Goal: Task Accomplishment & Management: Manage account settings

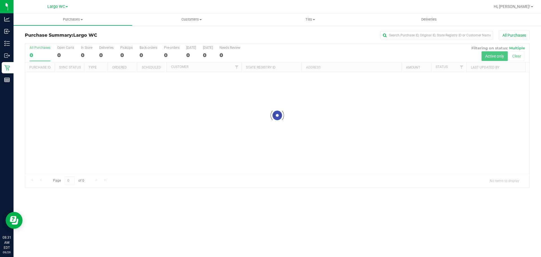
click at [514, 2] on div "Hi, [PERSON_NAME]!" at bounding box center [514, 7] width 44 height 10
click at [514, 5] on span "Hi, [PERSON_NAME]!" at bounding box center [512, 6] width 37 height 5
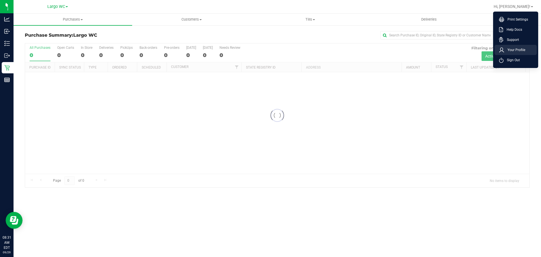
click at [515, 50] on span "Your Profile" at bounding box center [515, 50] width 21 height 6
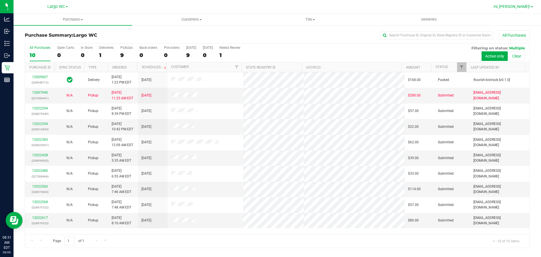
click at [518, 7] on span "Hi, [PERSON_NAME]!" at bounding box center [512, 6] width 37 height 5
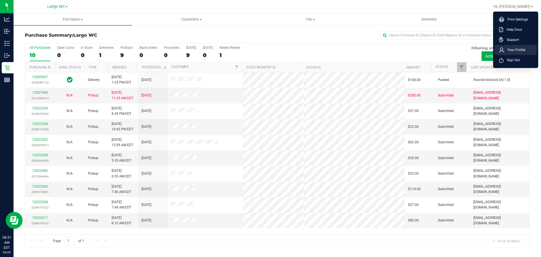
click at [512, 45] on li "Your Profile" at bounding box center [516, 50] width 42 height 10
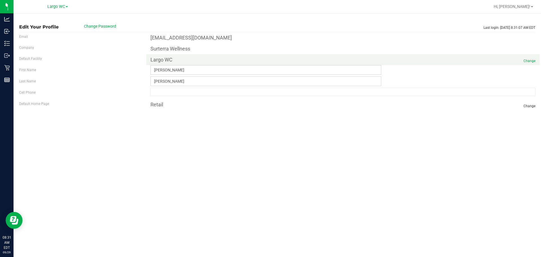
click at [532, 59] on span "Change" at bounding box center [530, 60] width 12 height 5
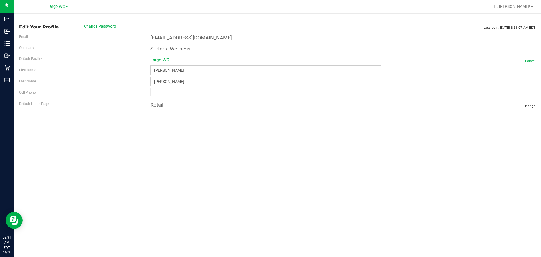
click at [164, 60] on link "Largo WC" at bounding box center [162, 62] width 22 height 13
click at [163, 84] on link "South Tampa WC" at bounding box center [171, 85] width 49 height 7
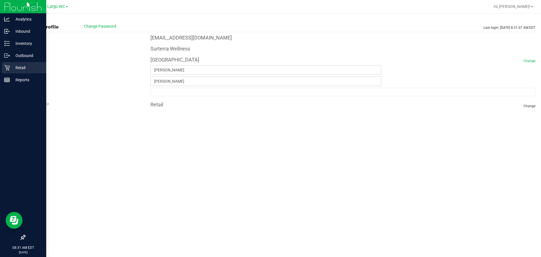
click at [6, 71] on div "Retail" at bounding box center [24, 67] width 45 height 11
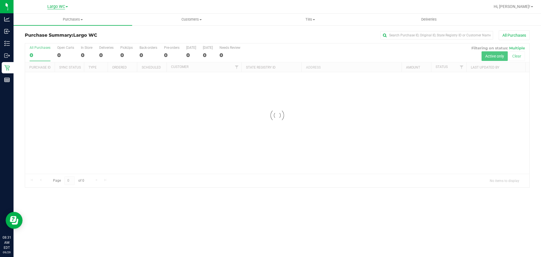
click at [51, 5] on span "Largo WC" at bounding box center [56, 6] width 18 height 5
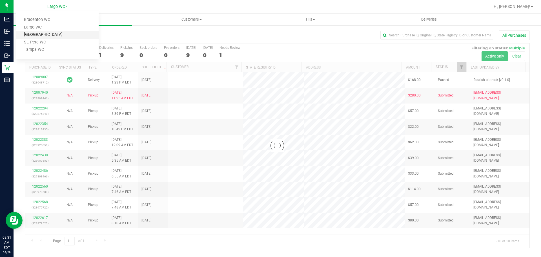
click at [42, 38] on link "South Tampa WC" at bounding box center [57, 35] width 82 height 8
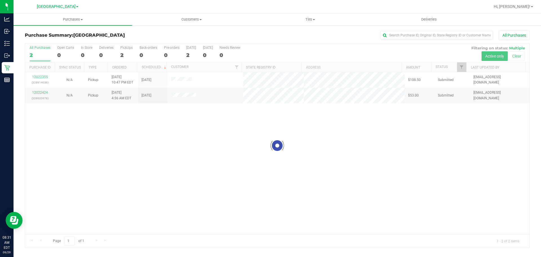
click at [116, 145] on div at bounding box center [277, 145] width 505 height 204
click at [134, 54] on div "All Purchases 2 Open Carts 0 In Store 0 Deliveries 0 PickUps 2 Back-orders 0 Pr…" at bounding box center [277, 52] width 505 height 19
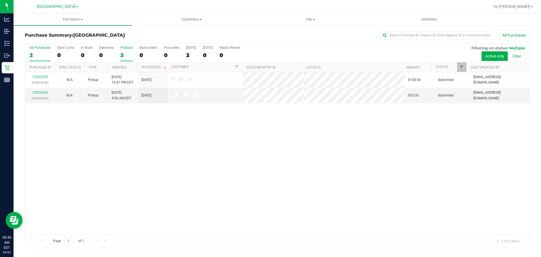
click at [131, 54] on div "2" at bounding box center [126, 55] width 12 height 6
click at [0, 0] on input "PickUps 2" at bounding box center [0, 0] width 0 height 0
click at [125, 67] on link "Ordered" at bounding box center [119, 67] width 15 height 4
click at [44, 78] on link "12022355" at bounding box center [40, 77] width 16 height 4
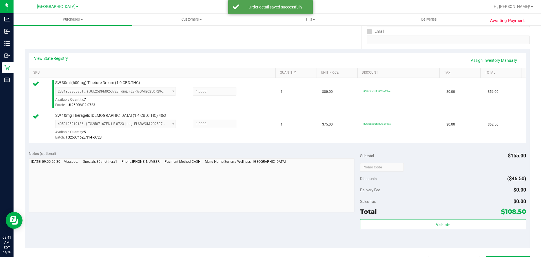
scroll to position [129, 0]
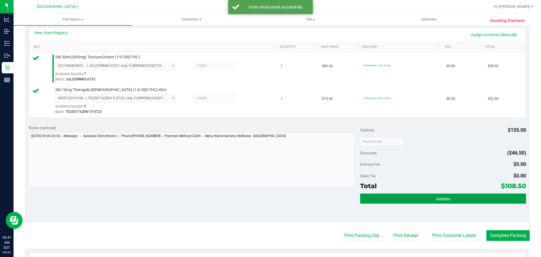
click at [457, 194] on button "Validate" at bounding box center [443, 198] width 166 height 10
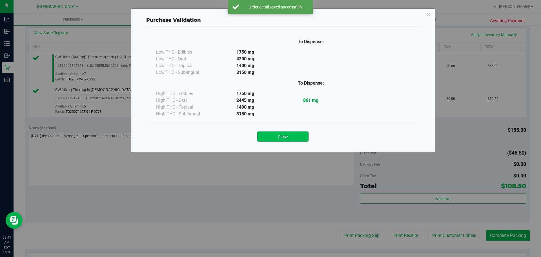
click at [292, 138] on button "Close" at bounding box center [282, 136] width 51 height 10
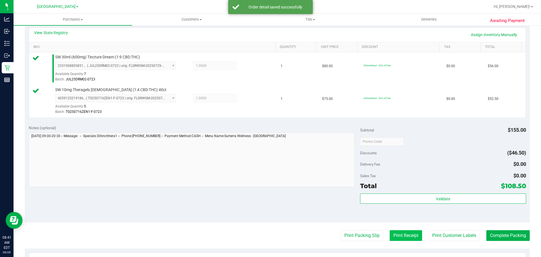
click at [390, 234] on button "Print Receipt" at bounding box center [406, 235] width 32 height 11
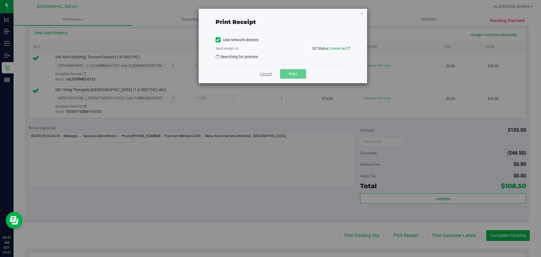
click at [271, 72] on link "Cancel" at bounding box center [266, 74] width 12 height 6
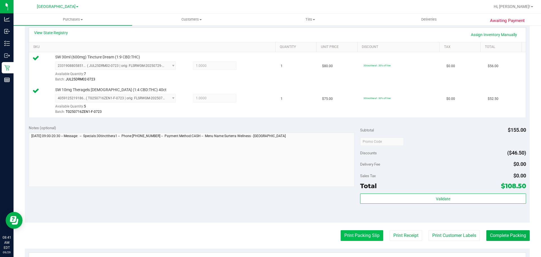
click at [361, 233] on button "Print Packing Slip" at bounding box center [362, 235] width 43 height 11
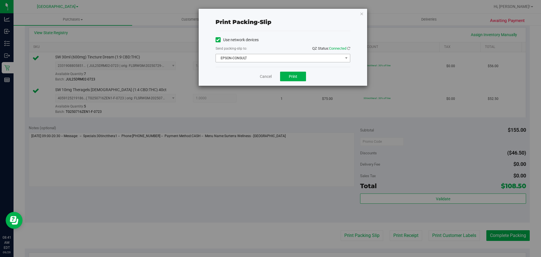
click at [287, 62] on span "EPSON-CONSULT" at bounding box center [279, 58] width 127 height 8
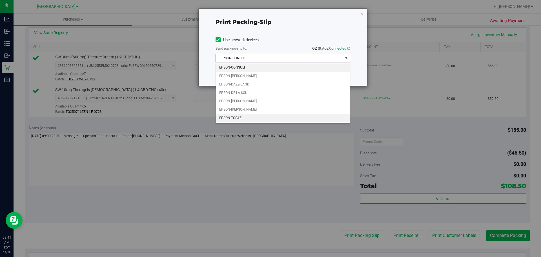
click at [243, 119] on li "EPSON-TOPAZ" at bounding box center [283, 118] width 134 height 8
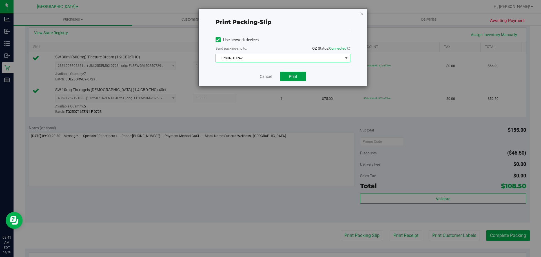
click at [289, 74] on span "Print" at bounding box center [293, 76] width 8 height 5
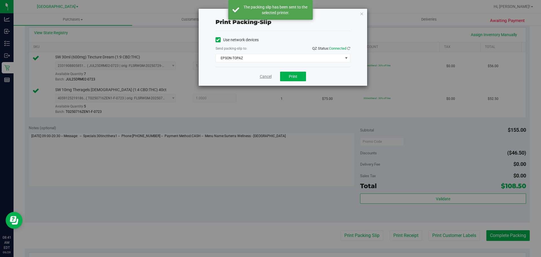
click at [265, 78] on link "Cancel" at bounding box center [266, 77] width 12 height 6
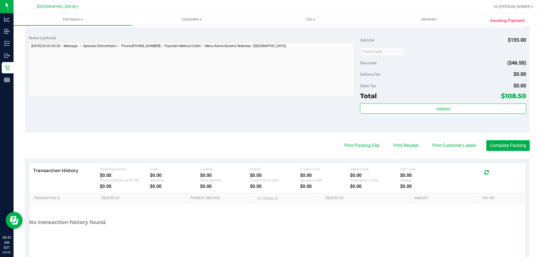
scroll to position [237, 0]
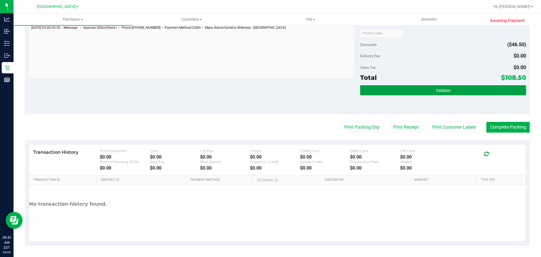
click at [395, 92] on button "Validate" at bounding box center [443, 90] width 166 height 10
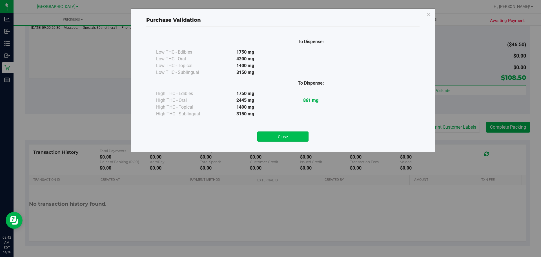
click at [284, 138] on button "Close" at bounding box center [282, 136] width 51 height 10
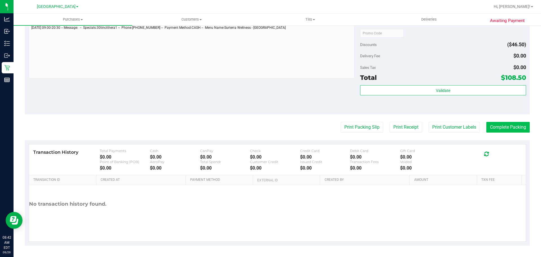
click at [501, 123] on button "Complete Packing" at bounding box center [508, 127] width 43 height 11
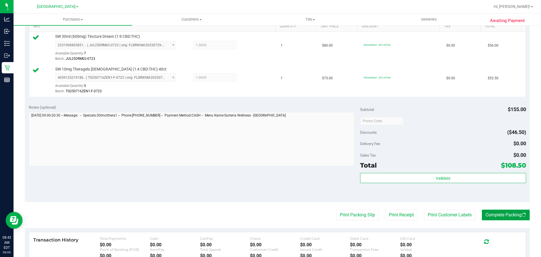
scroll to position [0, 0]
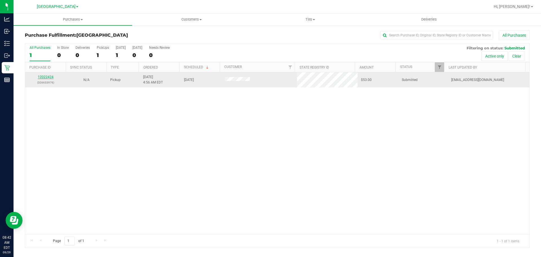
click at [52, 77] on link "12022424" at bounding box center [46, 77] width 16 height 4
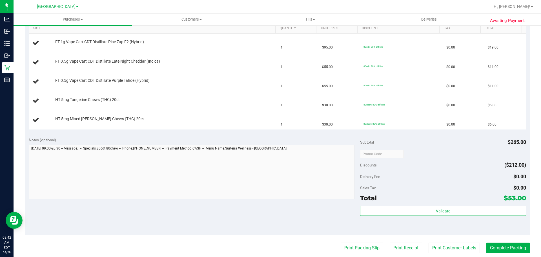
scroll to position [191, 0]
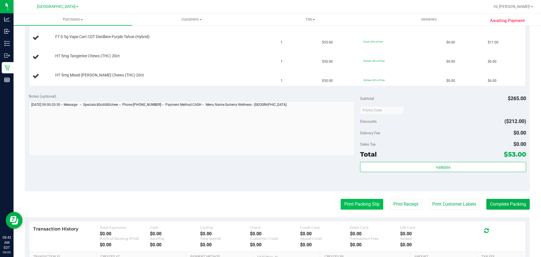
click at [358, 203] on button "Print Packing Slip" at bounding box center [362, 204] width 43 height 11
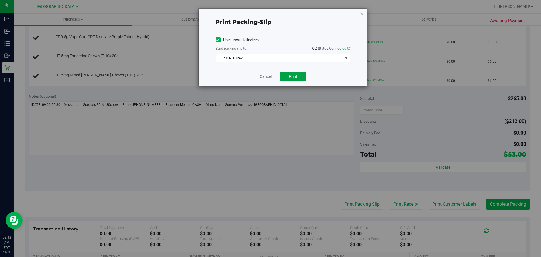
click at [296, 75] on span "Print" at bounding box center [293, 76] width 8 height 5
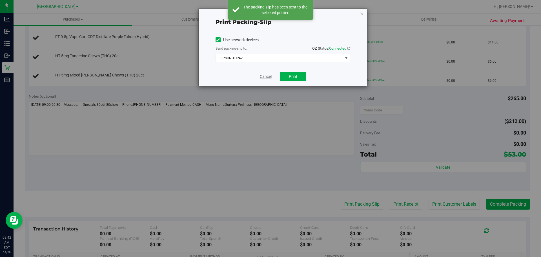
click at [262, 75] on link "Cancel" at bounding box center [266, 77] width 12 height 6
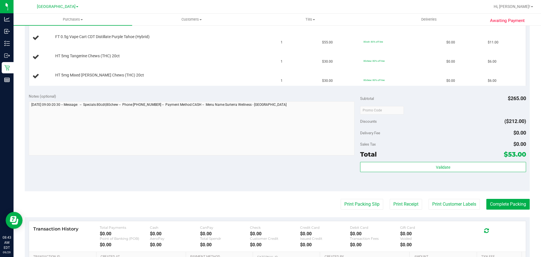
click at [341, 199] on button "Print Packing Slip" at bounding box center [362, 204] width 43 height 11
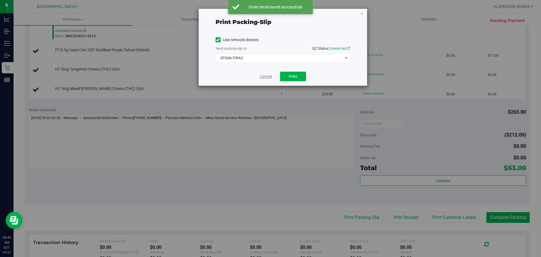
click at [267, 78] on link "Cancel" at bounding box center [266, 77] width 12 height 6
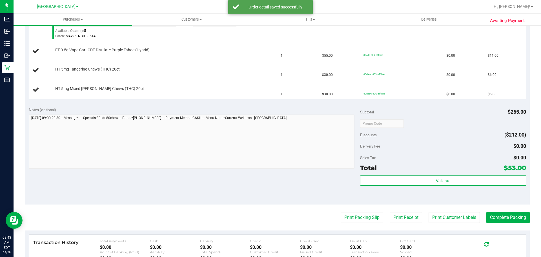
click at [341, 212] on button "Print Packing Slip" at bounding box center [362, 217] width 43 height 11
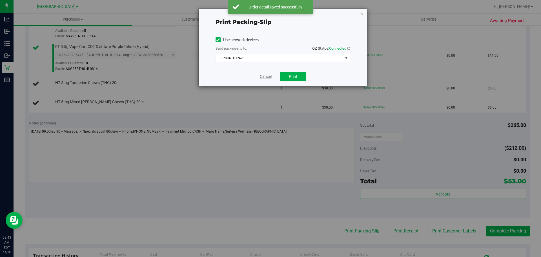
click at [262, 76] on link "Cancel" at bounding box center [266, 77] width 12 height 6
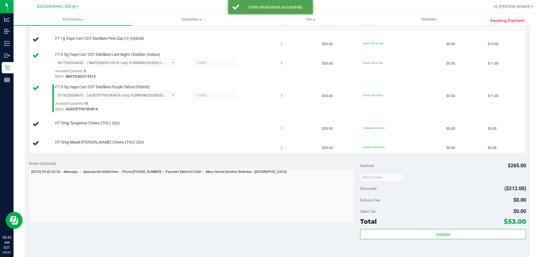
scroll to position [142, 0]
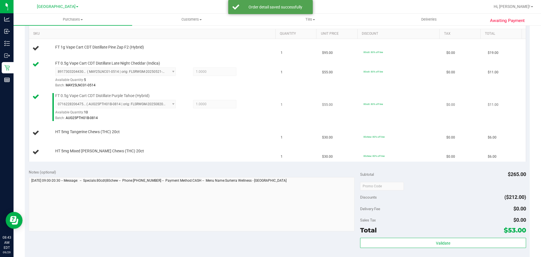
click at [247, 114] on div "0716228206475212 ( AUG25PTH01B-0814 | orig: FLSRWGM-20250820-2170 ) 07162282064…" at bounding box center [164, 110] width 218 height 21
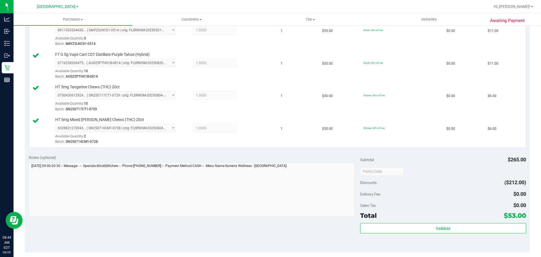
scroll to position [197, 0]
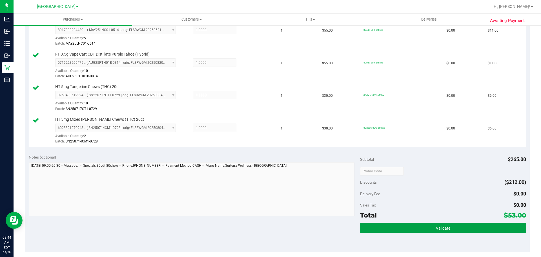
click at [444, 224] on button "Validate" at bounding box center [443, 228] width 166 height 10
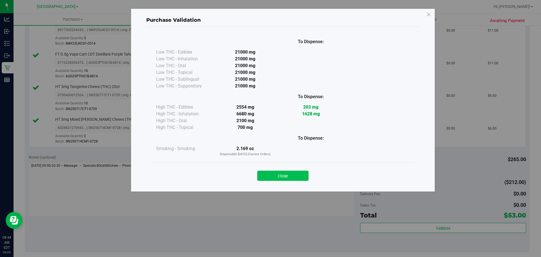
click at [288, 174] on button "Close" at bounding box center [282, 176] width 51 height 10
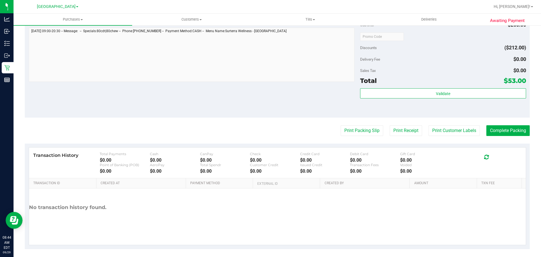
scroll to position [335, 0]
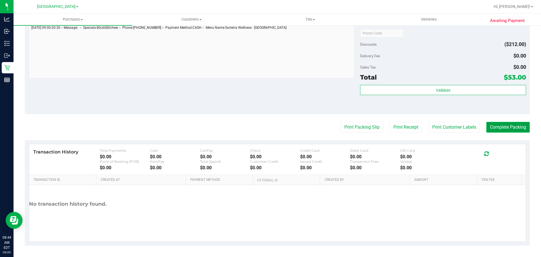
click at [503, 128] on button "Complete Packing" at bounding box center [508, 127] width 43 height 11
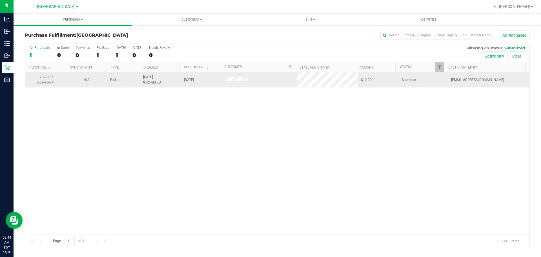
click at [41, 77] on link "12022735" at bounding box center [46, 77] width 16 height 4
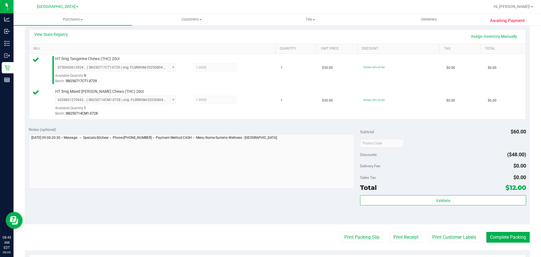
scroll to position [166, 0]
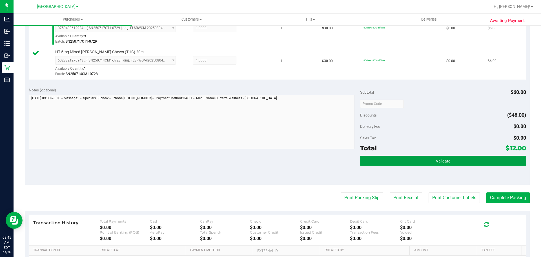
click at [439, 162] on span "Validate" at bounding box center [443, 161] width 14 height 5
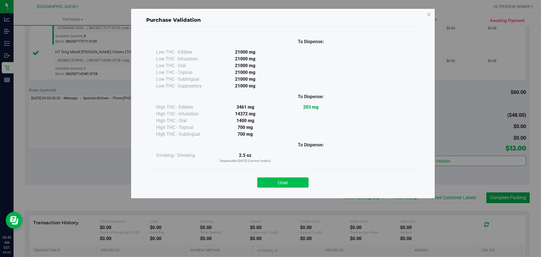
click at [289, 181] on button "Close" at bounding box center [282, 182] width 51 height 10
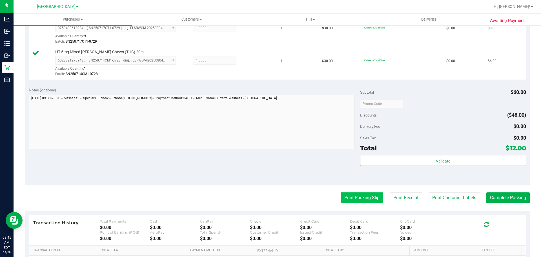
click at [350, 195] on button "Print Packing Slip" at bounding box center [362, 197] width 43 height 11
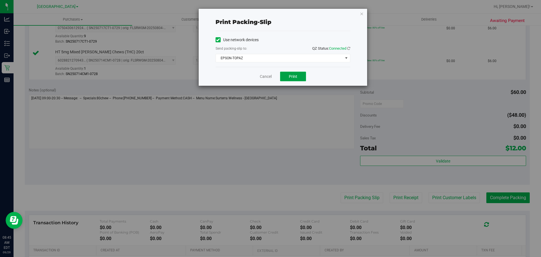
click at [290, 79] on button "Print" at bounding box center [293, 77] width 26 height 10
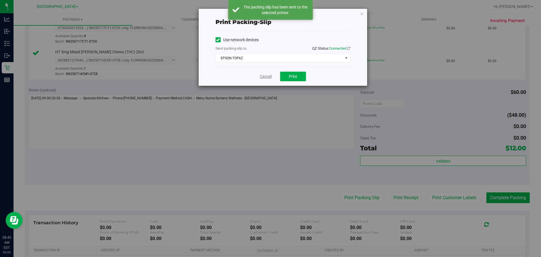
click at [265, 75] on link "Cancel" at bounding box center [266, 77] width 12 height 6
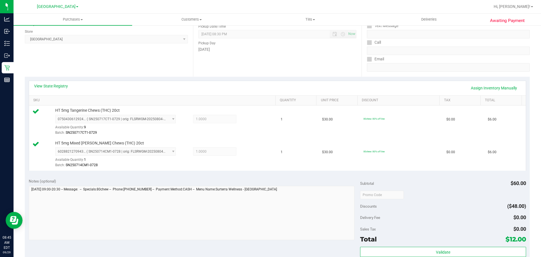
scroll to position [123, 0]
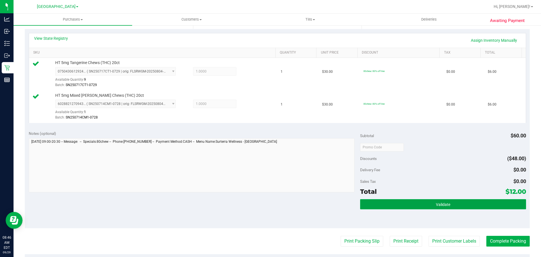
click at [466, 201] on button "Validate" at bounding box center [443, 204] width 166 height 10
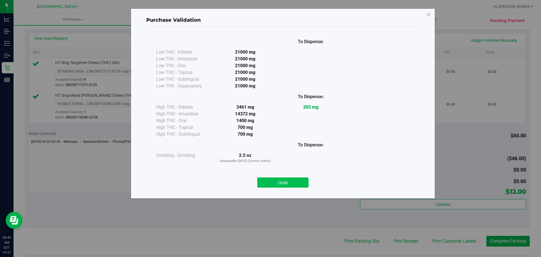
click at [295, 182] on button "Close" at bounding box center [282, 182] width 51 height 10
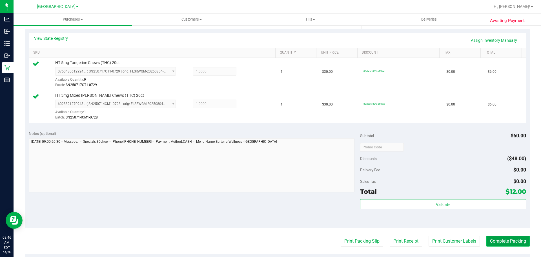
click at [503, 239] on button "Complete Packing" at bounding box center [508, 241] width 43 height 11
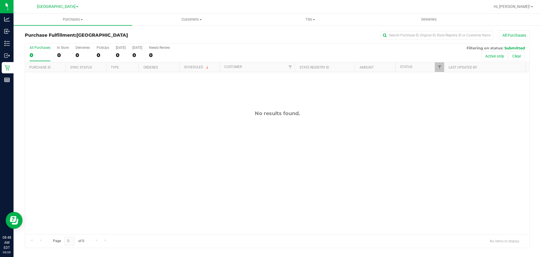
click at [40, 247] on div "Page 0 of 0 No items to display" at bounding box center [277, 241] width 505 height 14
click at [525, 7] on span "Hi, Raymond!" at bounding box center [512, 6] width 37 height 5
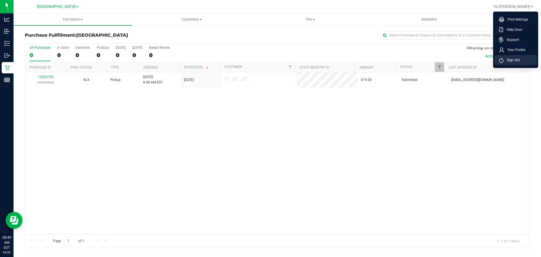
click at [512, 62] on span "Sign Out" at bounding box center [512, 60] width 16 height 6
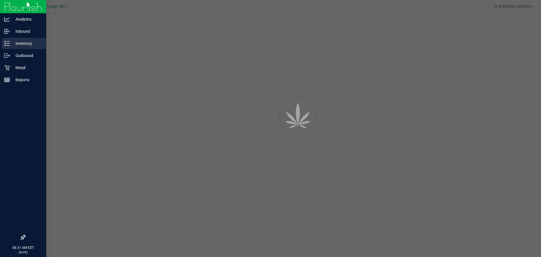
click at [14, 44] on p "Inventory" at bounding box center [27, 43] width 34 height 7
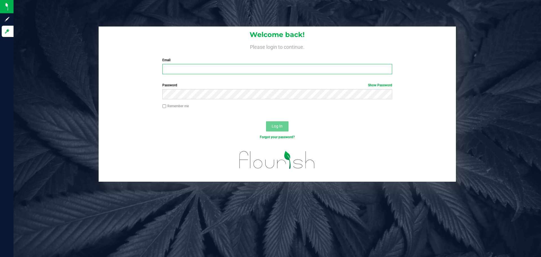
click at [181, 71] on input "Email" at bounding box center [277, 69] width 230 height 10
type input "[EMAIL_ADDRESS][DOMAIN_NAME]"
click at [266, 121] on button "Log In" at bounding box center [277, 126] width 23 height 10
